Goal: Task Accomplishment & Management: Use online tool/utility

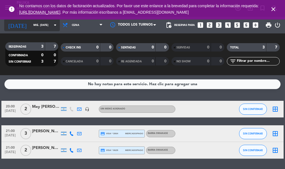
click at [52, 26] on icon "arrow_drop_down" at bounding box center [55, 25] width 7 height 7
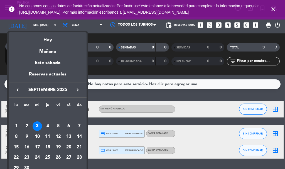
click at [87, 26] on div at bounding box center [142, 84] width 285 height 169
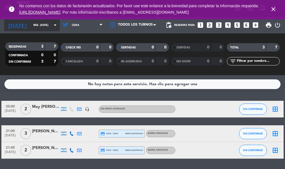
click at [34, 30] on div "[DATE] mié. [DATE] arrow_drop_down" at bounding box center [32, 25] width 56 height 12
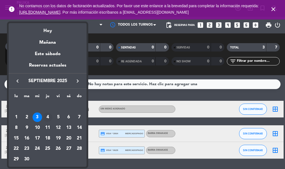
click at [49, 115] on div "4" at bounding box center [47, 116] width 9 height 9
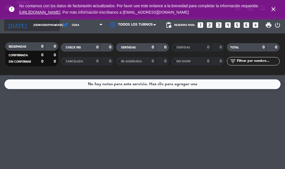
click at [34, 23] on input "[DEMOGRAPHIC_DATA] [DATE]" at bounding box center [49, 25] width 36 height 9
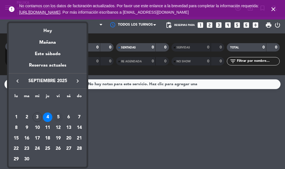
click at [57, 116] on div "5" at bounding box center [57, 116] width 9 height 9
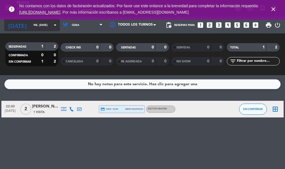
click at [31, 24] on input "vie. [DATE]" at bounding box center [49, 25] width 36 height 9
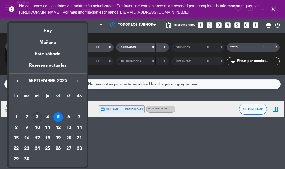
click at [41, 119] on div "3" at bounding box center [37, 116] width 9 height 9
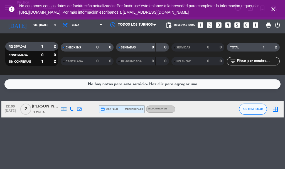
type input "mié. [DATE]"
